Goal: Transaction & Acquisition: Purchase product/service

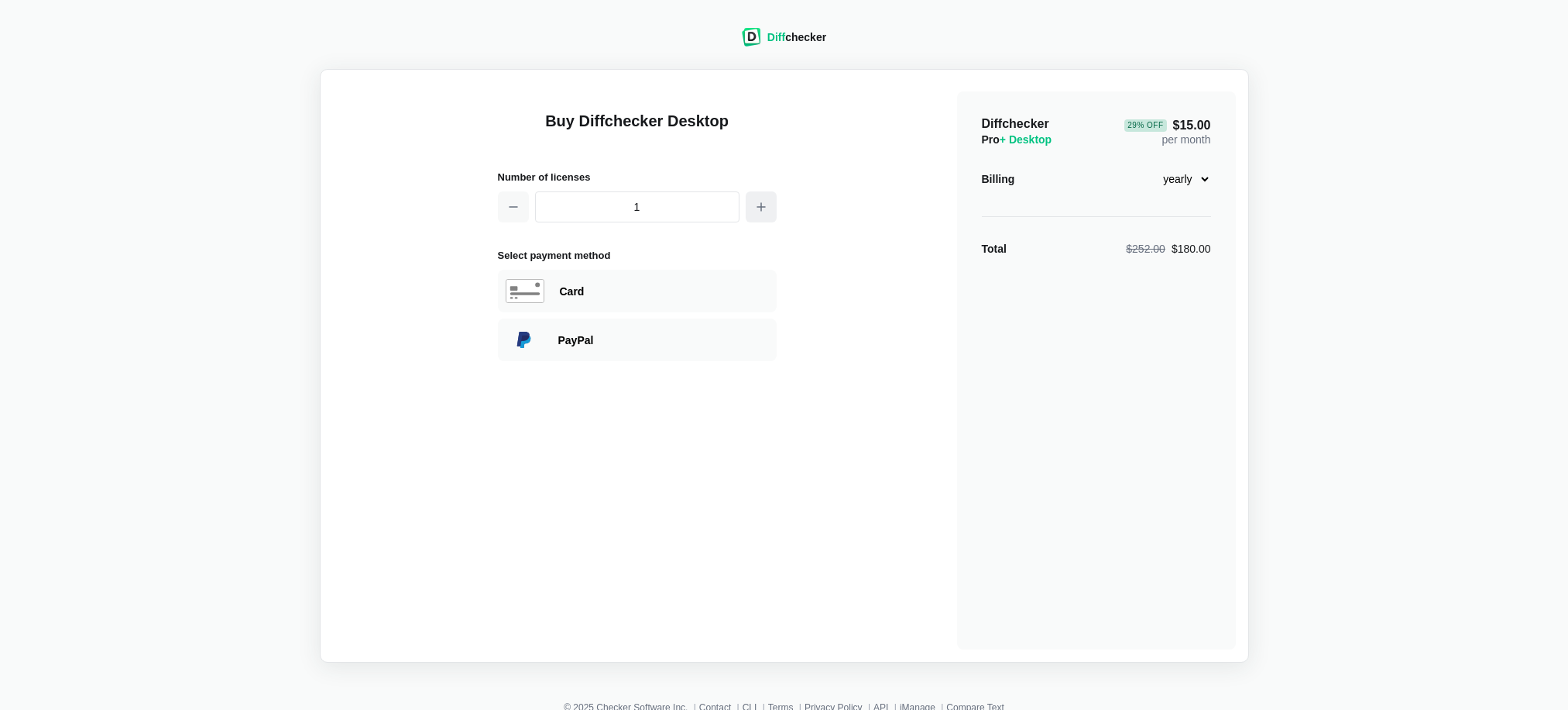
click at [762, 216] on button "button" at bounding box center [762, 207] width 31 height 31
click at [763, 216] on button "button" at bounding box center [762, 207] width 31 height 31
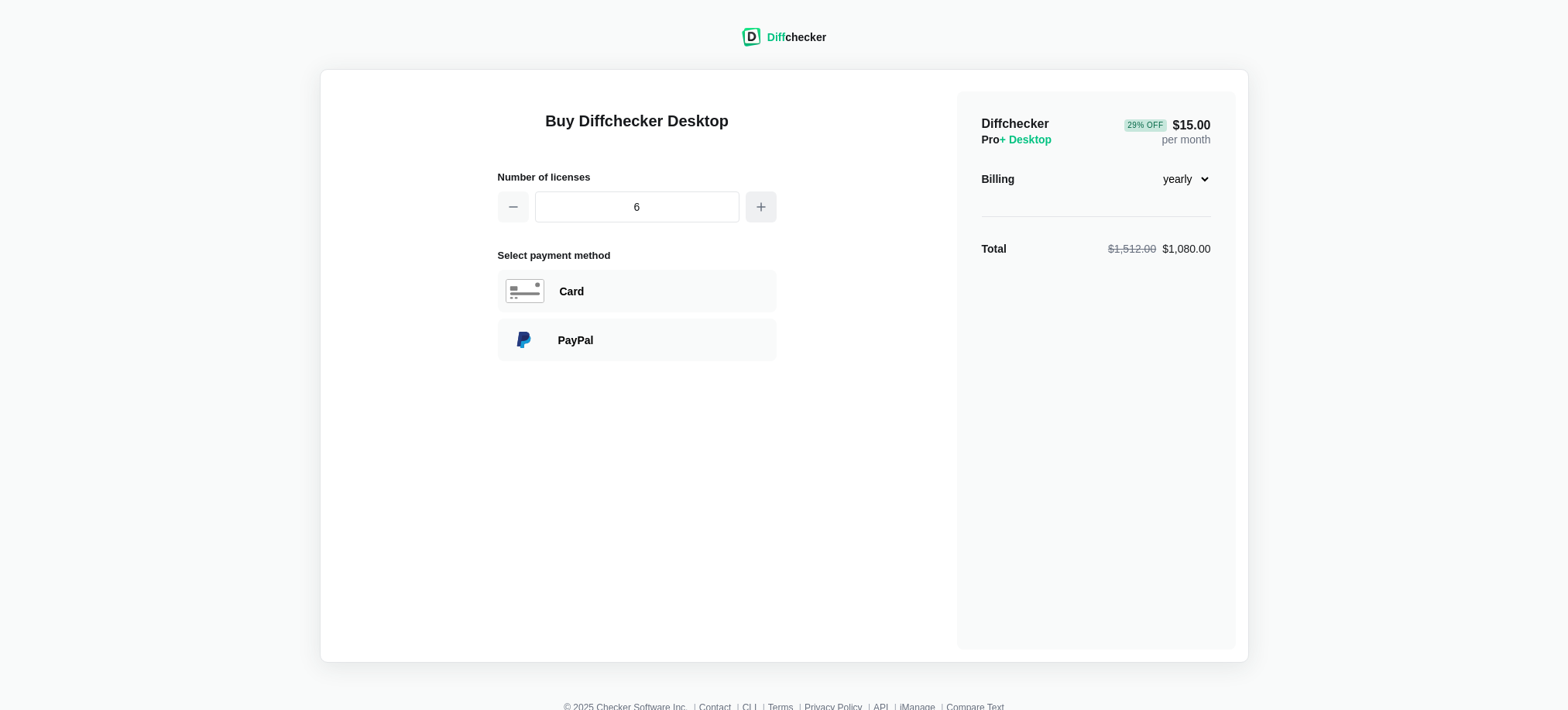
click at [763, 216] on button "button" at bounding box center [762, 207] width 31 height 31
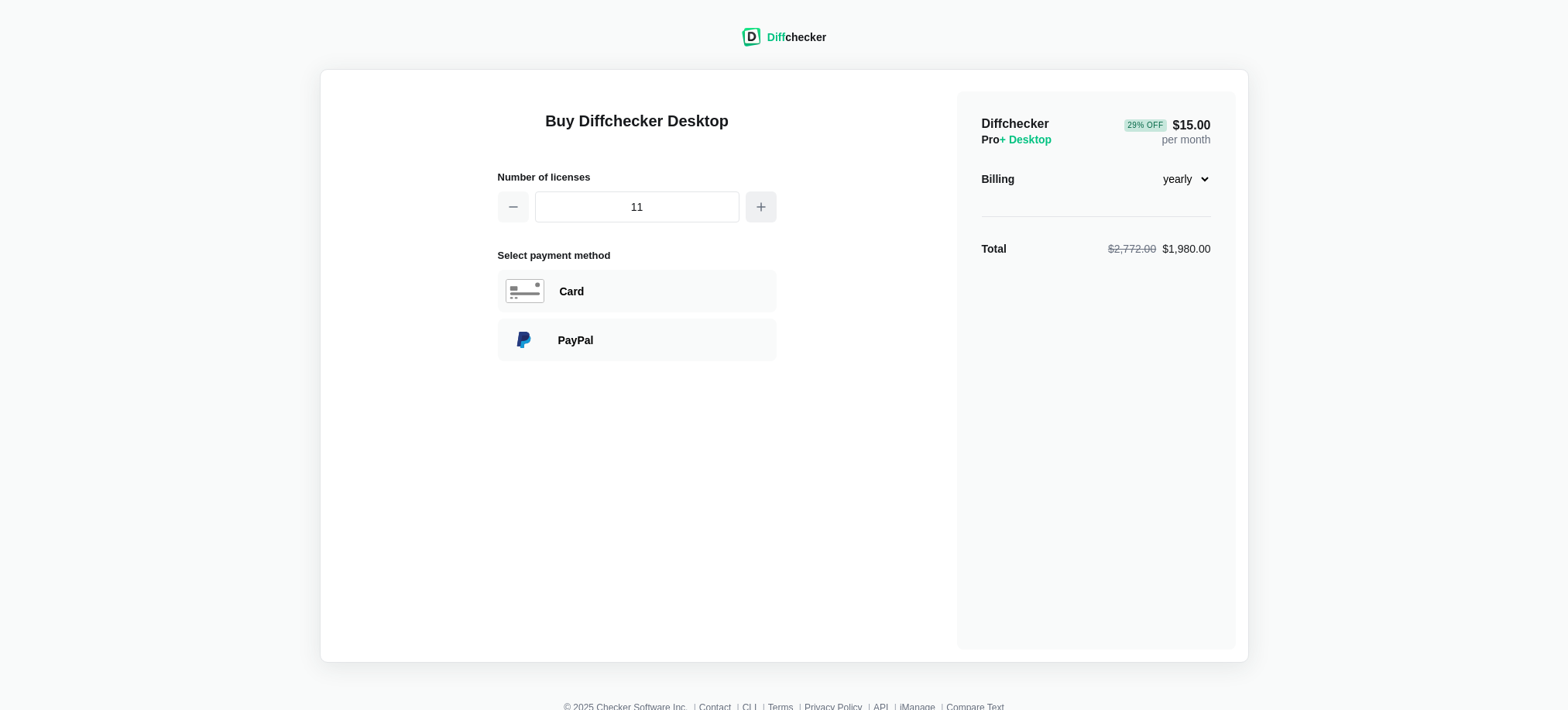
click at [763, 216] on button "button" at bounding box center [762, 207] width 31 height 31
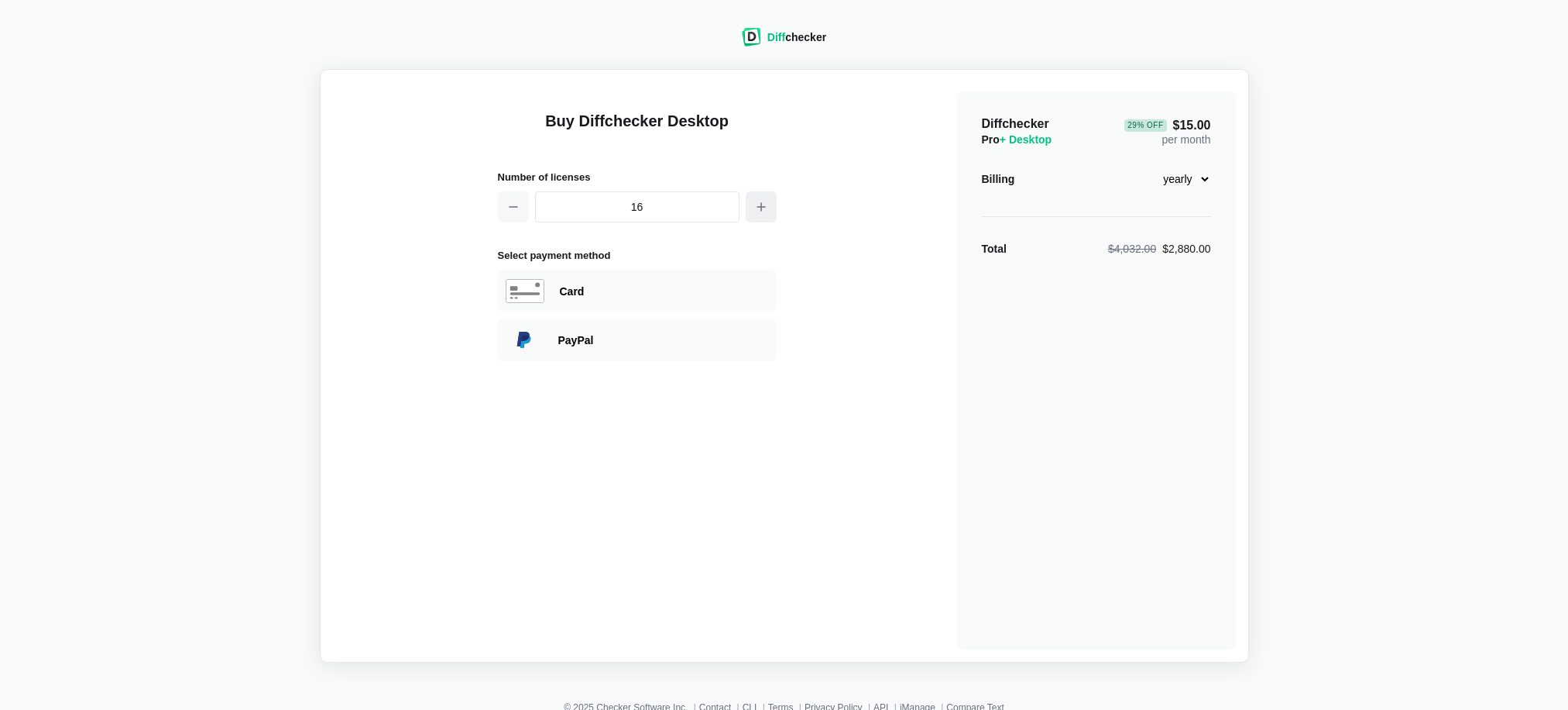
click at [763, 216] on button "button" at bounding box center [762, 207] width 31 height 31
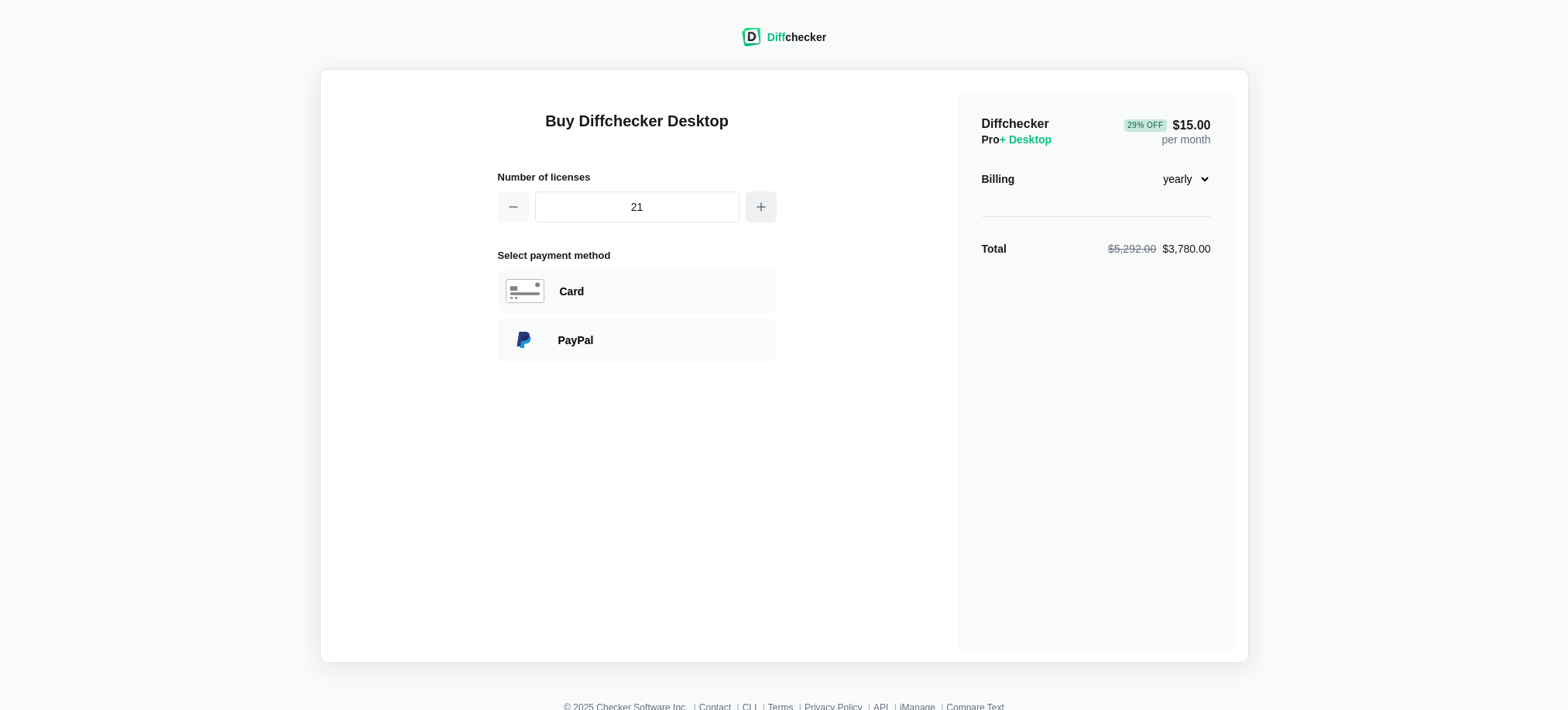
click at [763, 216] on button "button" at bounding box center [762, 207] width 31 height 31
type input "24"
